Goal: Task Accomplishment & Management: Manage account settings

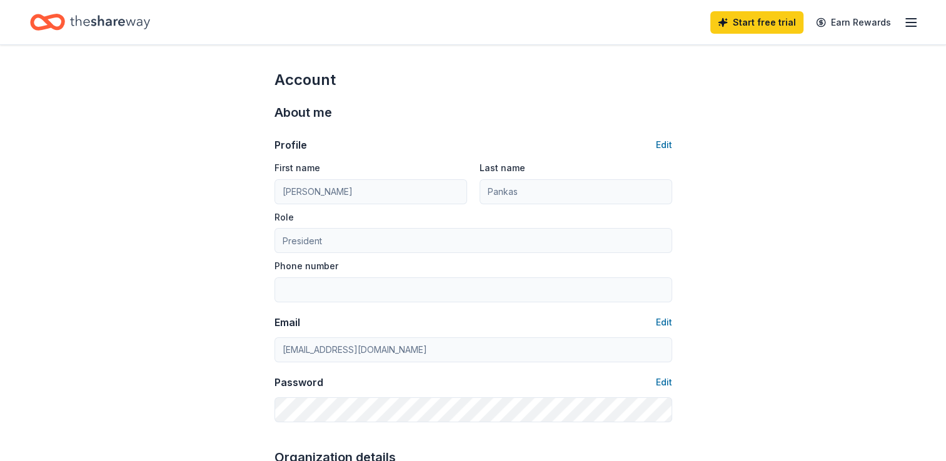
click at [910, 22] on line "button" at bounding box center [911, 22] width 10 height 0
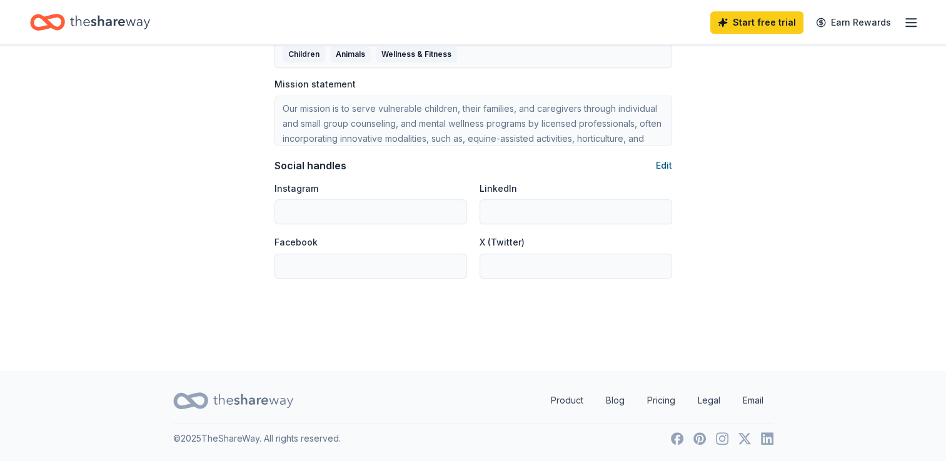
click at [662, 163] on button "Edit" at bounding box center [664, 165] width 16 height 15
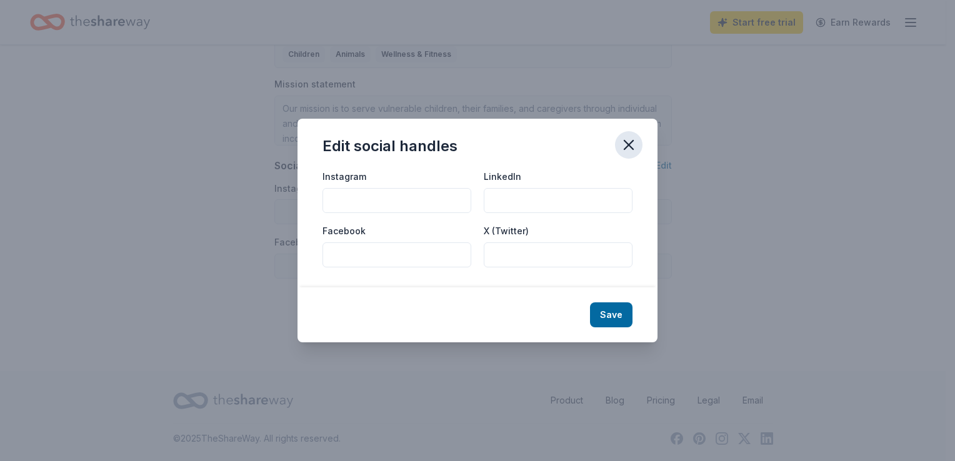
click at [634, 141] on icon "button" at bounding box center [628, 144] width 17 height 17
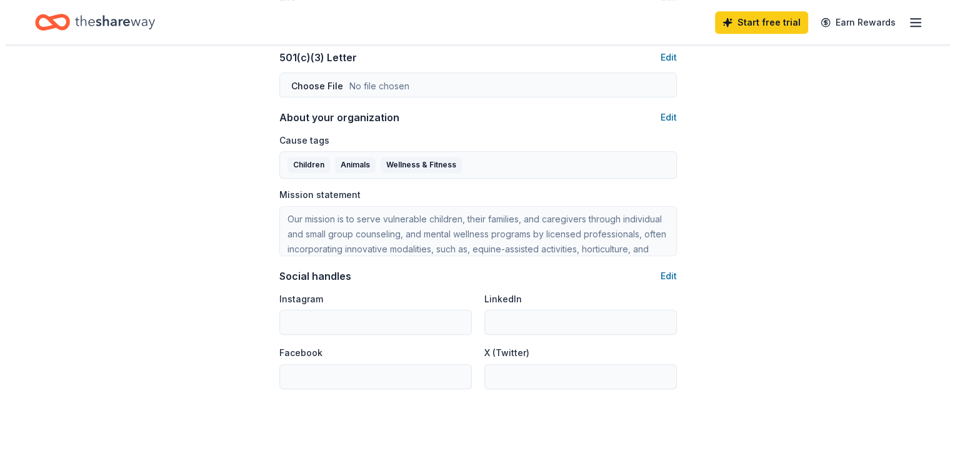
scroll to position [666, 0]
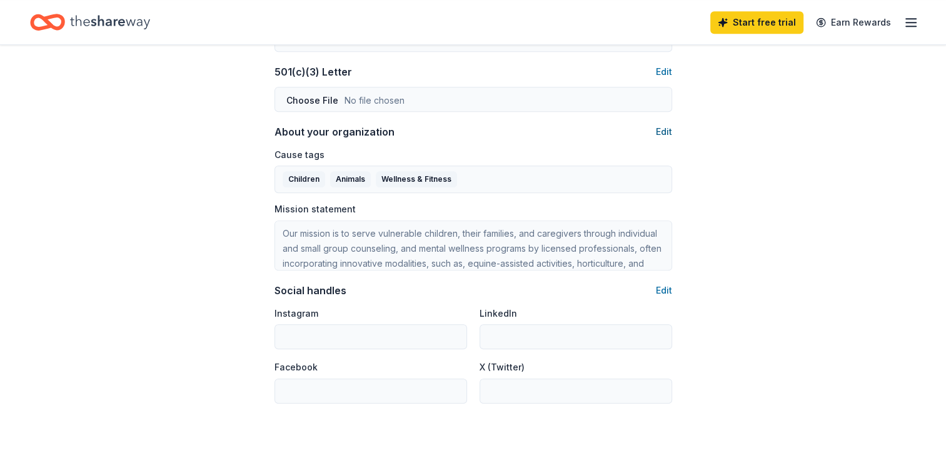
click at [664, 127] on button "Edit" at bounding box center [664, 131] width 16 height 15
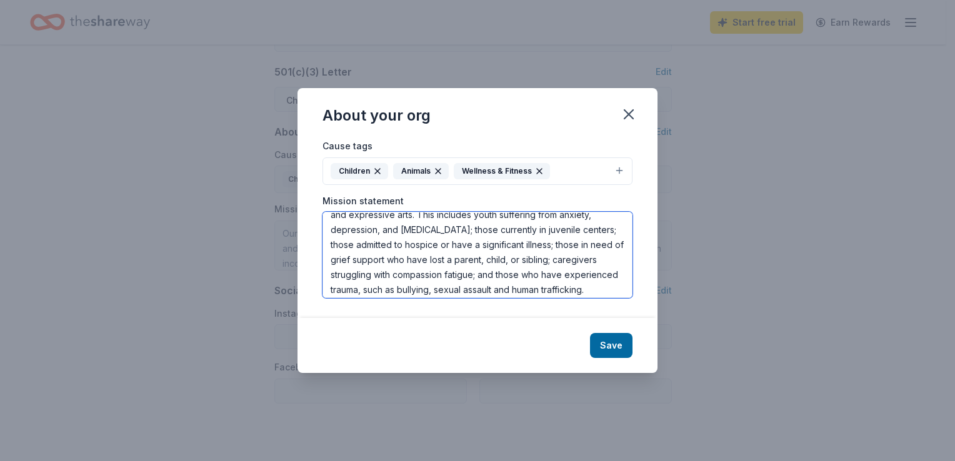
scroll to position [90, 0]
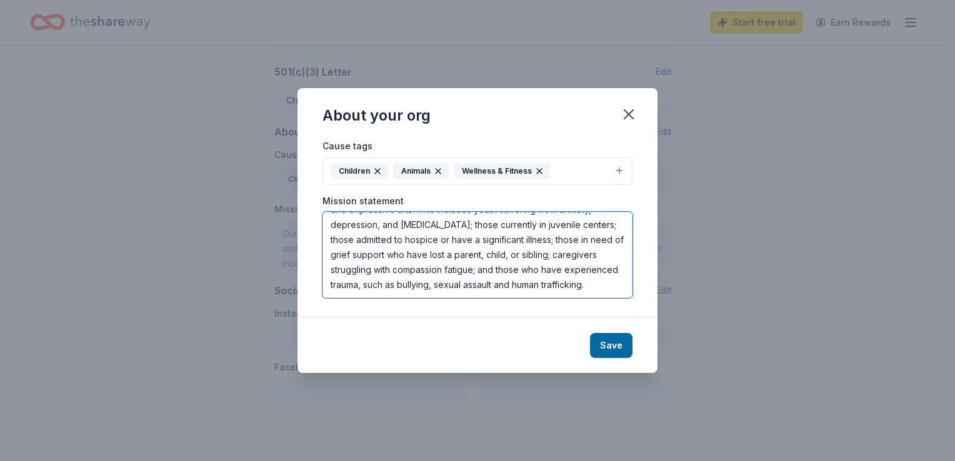
drag, startPoint x: 327, startPoint y: 224, endPoint x: 585, endPoint y: 311, distance: 271.6
click at [585, 311] on div "Cause tags Children Animals Wellness & Fitness Mission statement Our mission is…" at bounding box center [477, 228] width 360 height 180
paste textarea "hana Preservation Foundation’s mission is to serve vulnerable children, their f…"
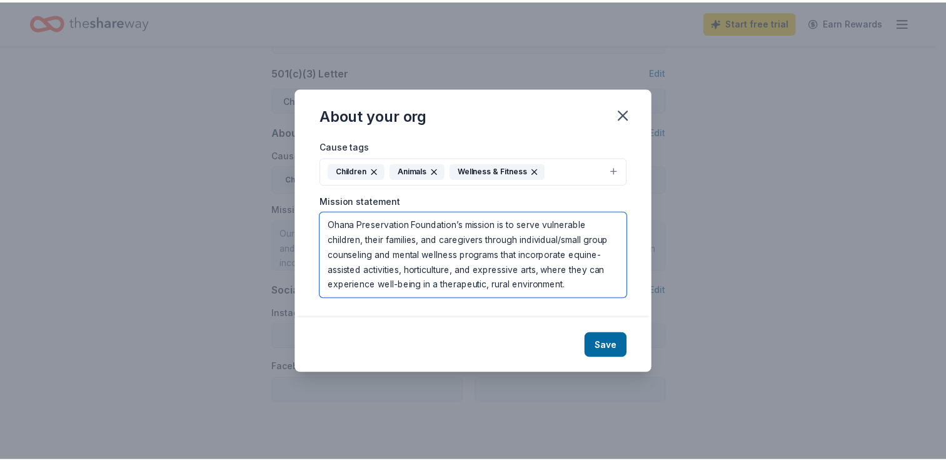
scroll to position [0, 0]
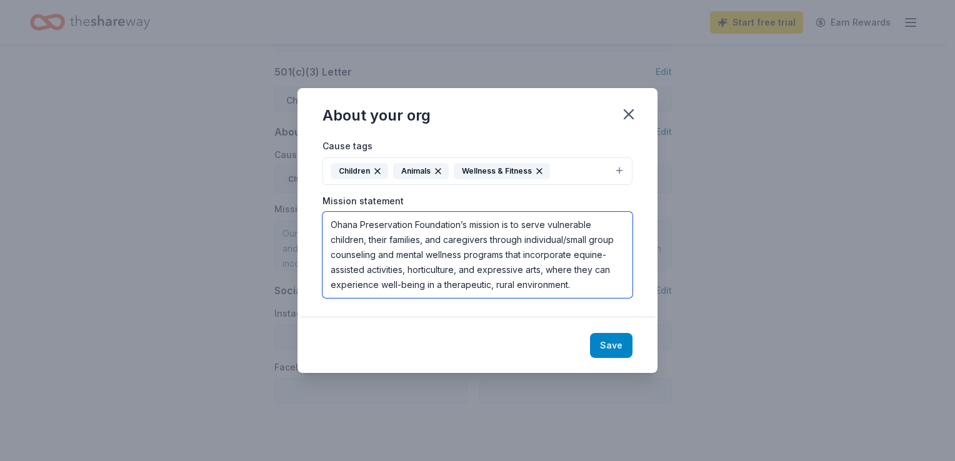
type textarea "Ohana Preservation Foundation’s mission is to serve vulnerable children, their …"
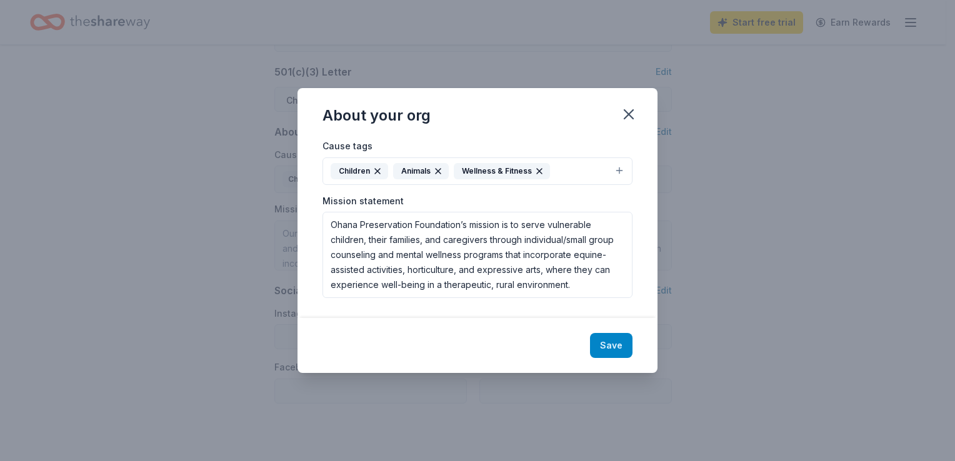
click at [612, 342] on button "Save" at bounding box center [611, 345] width 42 height 25
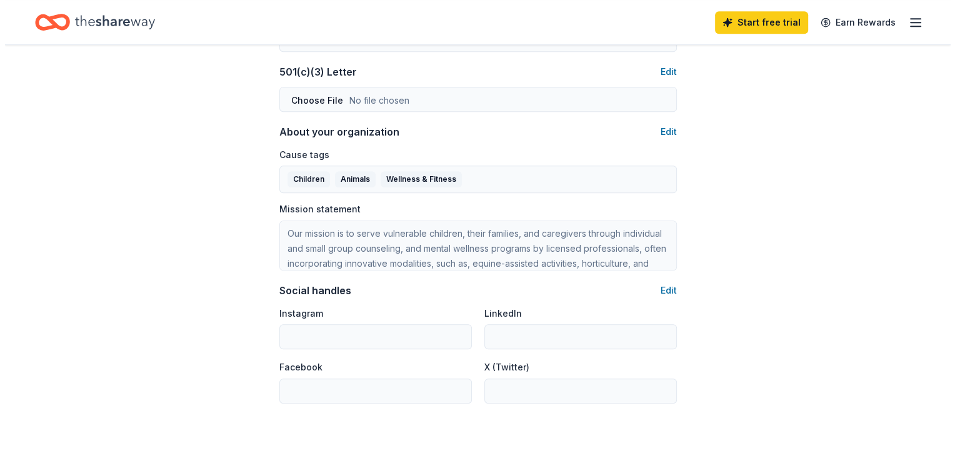
scroll to position [21, 0]
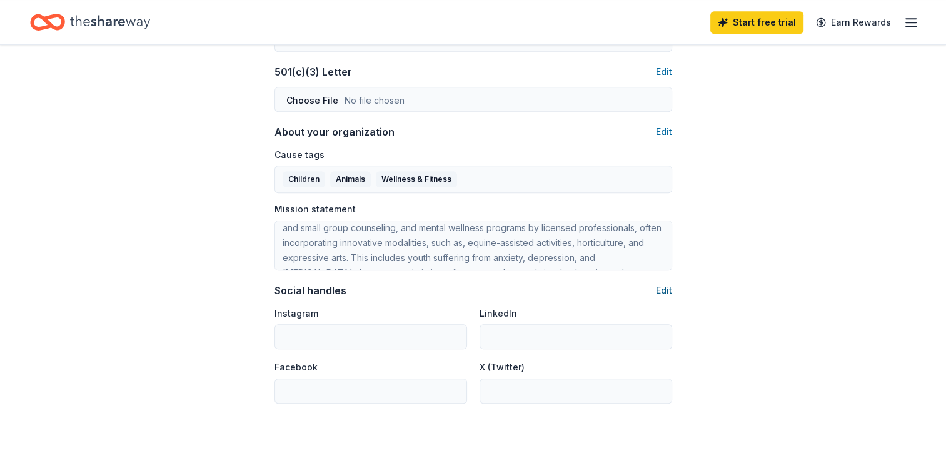
drag, startPoint x: 309, startPoint y: 335, endPoint x: 670, endPoint y: 289, distance: 363.6
click at [670, 289] on button "Edit" at bounding box center [664, 290] width 16 height 15
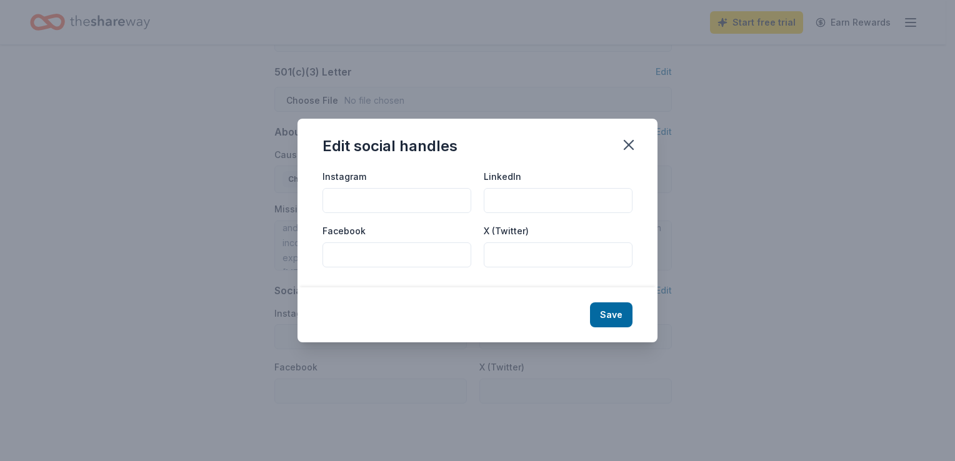
paste input "[URL][DOMAIN_NAME]"
type input "[URL][DOMAIN_NAME]"
click at [340, 252] on input "Facebook" at bounding box center [396, 254] width 149 height 25
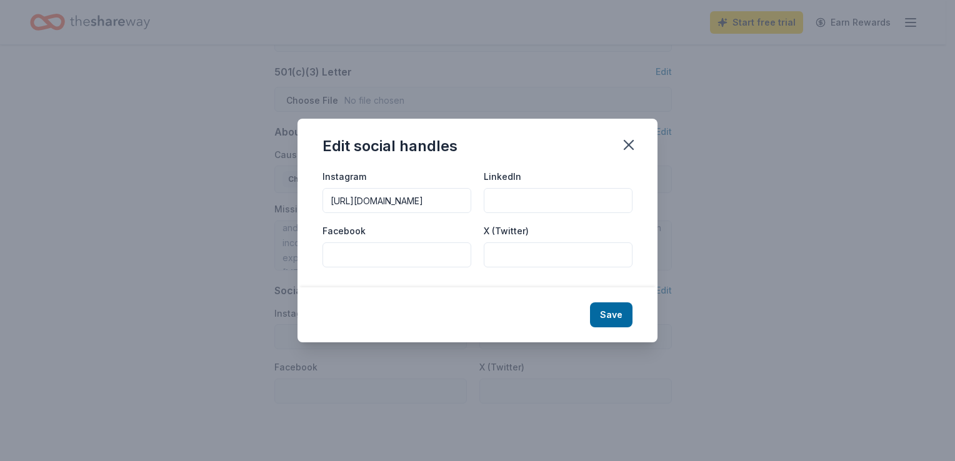
paste input "[URL][DOMAIN_NAME]"
type input "[URL][DOMAIN_NAME]"
click at [614, 313] on button "Save" at bounding box center [611, 314] width 42 height 25
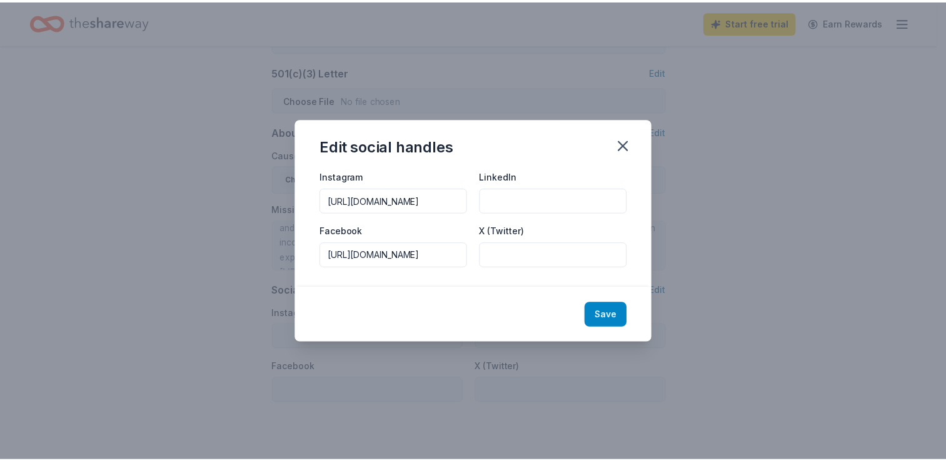
scroll to position [0, 0]
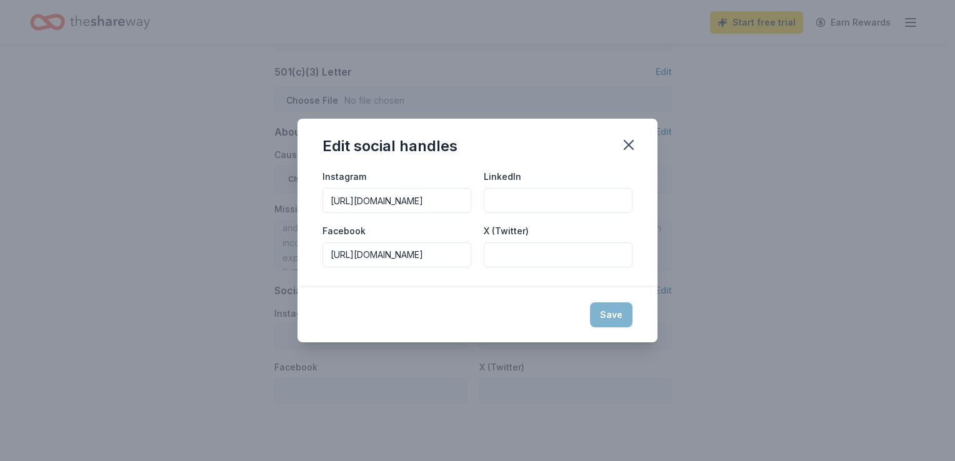
type input "[URL][DOMAIN_NAME]"
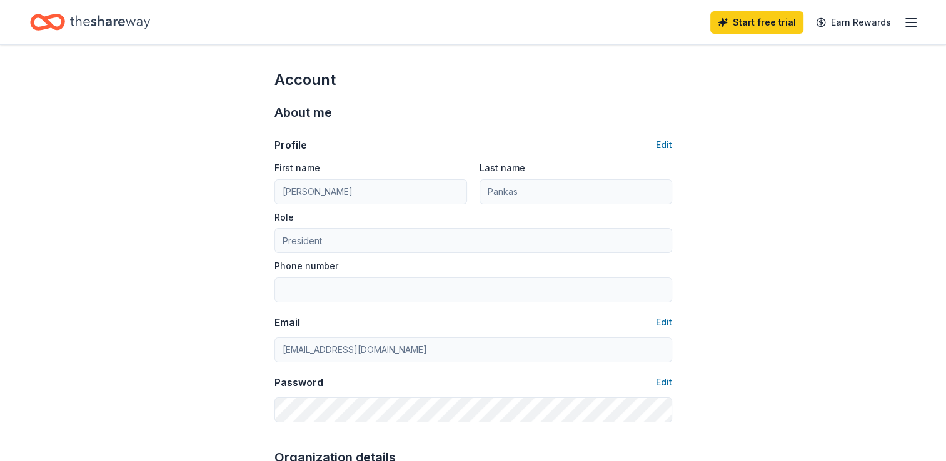
click at [110, 21] on icon "Home" at bounding box center [110, 22] width 80 height 26
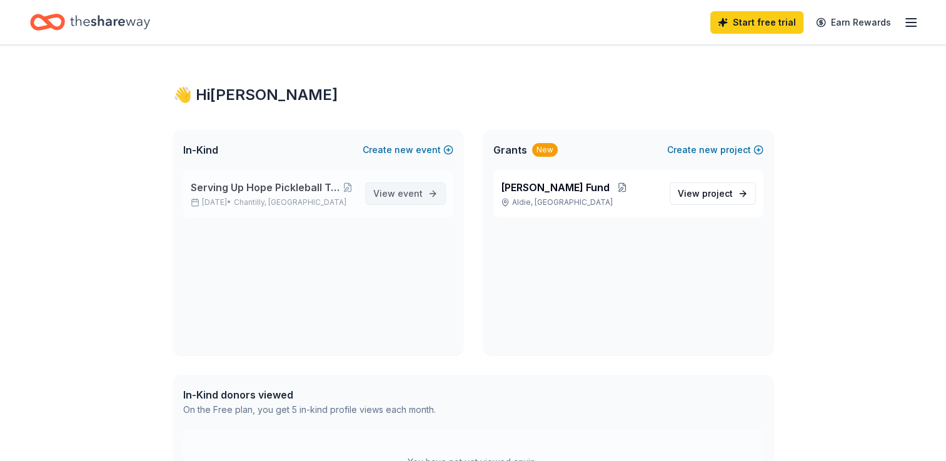
click at [397, 195] on span "View event" at bounding box center [397, 193] width 49 height 15
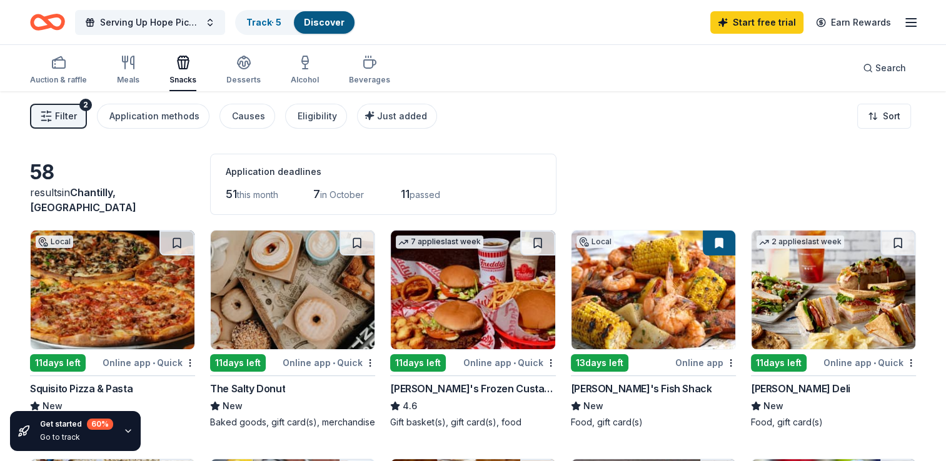
click at [909, 23] on icon "button" at bounding box center [910, 22] width 15 height 15
